Goal: Obtain resource: Obtain resource

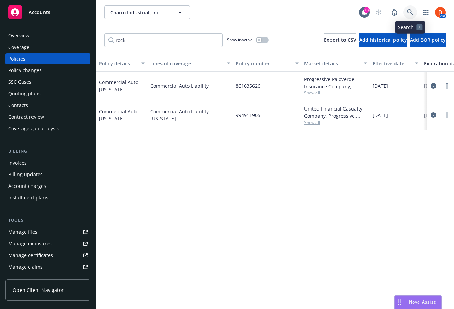
click at [410, 11] on icon at bounding box center [411, 12] width 6 height 6
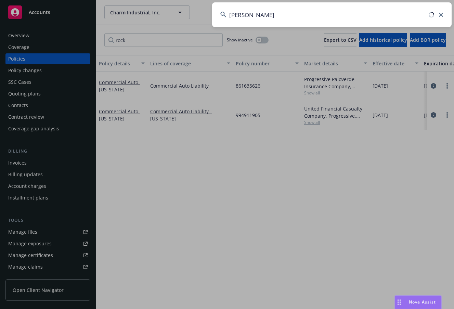
type input "[PERSON_NAME]"
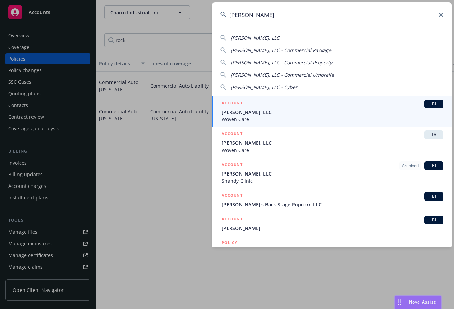
click at [325, 107] on div "ACCOUNT BI" at bounding box center [333, 104] width 222 height 9
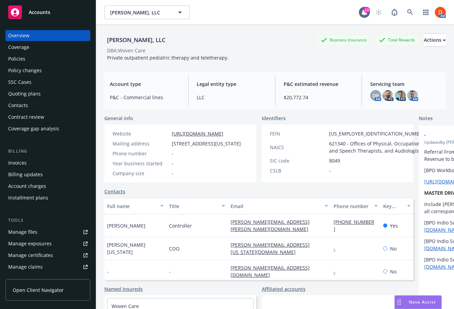
click at [36, 91] on div "Quoting plans" at bounding box center [24, 93] width 33 height 11
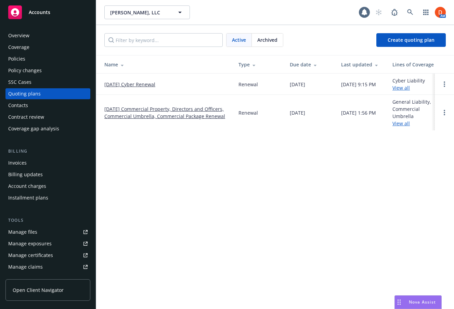
click at [151, 106] on link "[DATE] Commercial Property, Directors and Officers, Commercial Umbrella, Commer…" at bounding box center [165, 112] width 123 height 14
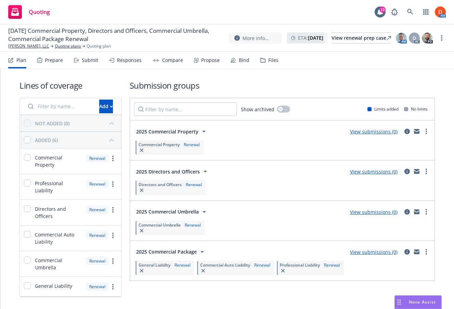
click at [90, 58] on div "Submit" at bounding box center [90, 60] width 16 height 5
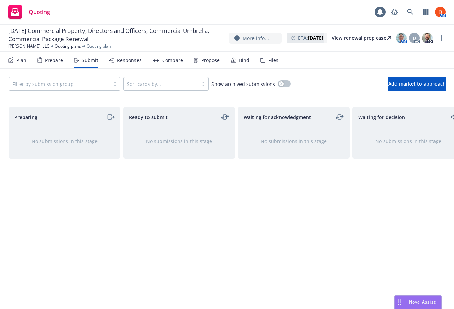
scroll to position [0, 133]
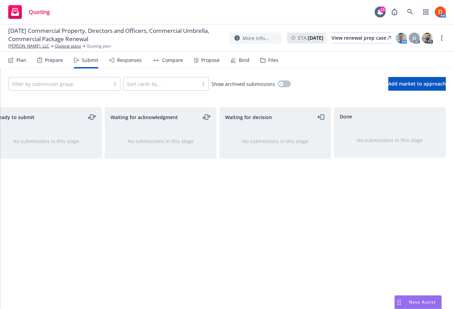
click at [261, 58] on icon at bounding box center [263, 60] width 5 height 5
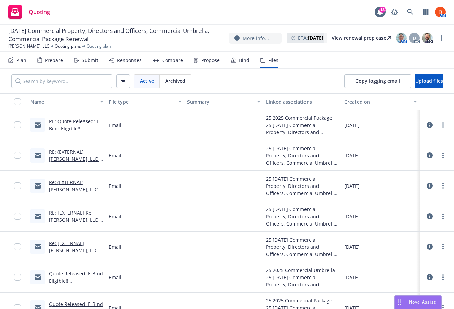
click at [62, 124] on link "RE: Quote Released: E-Bind Eligible!! Buck Jack, LLC, 83859265 PathID: 18382960…" at bounding box center [75, 139] width 52 height 42
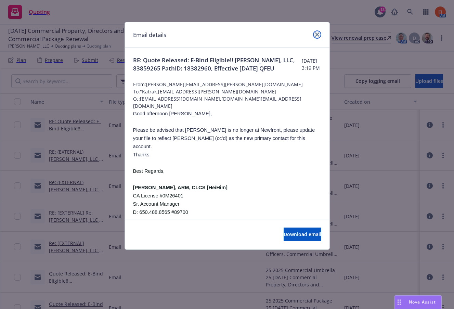
click at [319, 35] on icon "close" at bounding box center [317, 35] width 4 height 4
